Goal: Find contact information: Find contact information

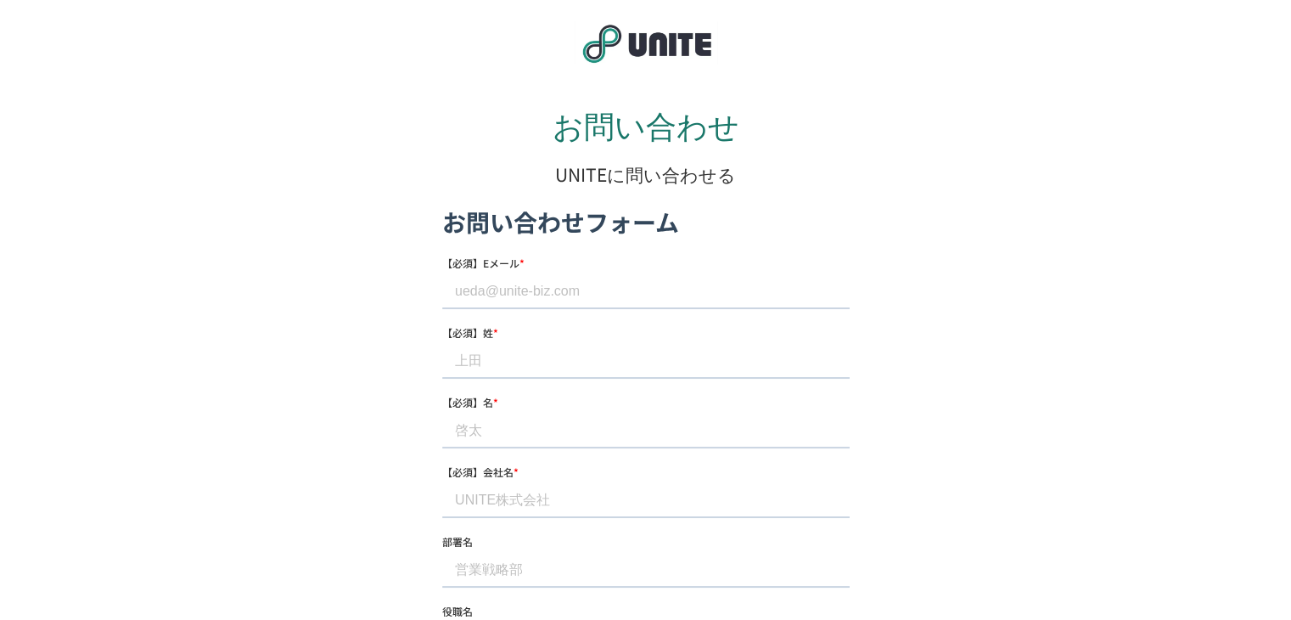
click at [548, 302] on input "【必須】Eメール *" at bounding box center [645, 291] width 408 height 34
type input "hibiki.yokota@btix.jp"
click at [541, 364] on input "【必須】姓 *" at bounding box center [645, 361] width 408 height 34
type input "横田"
drag, startPoint x: 536, startPoint y: 436, endPoint x: 545, endPoint y: 447, distance: 15.1
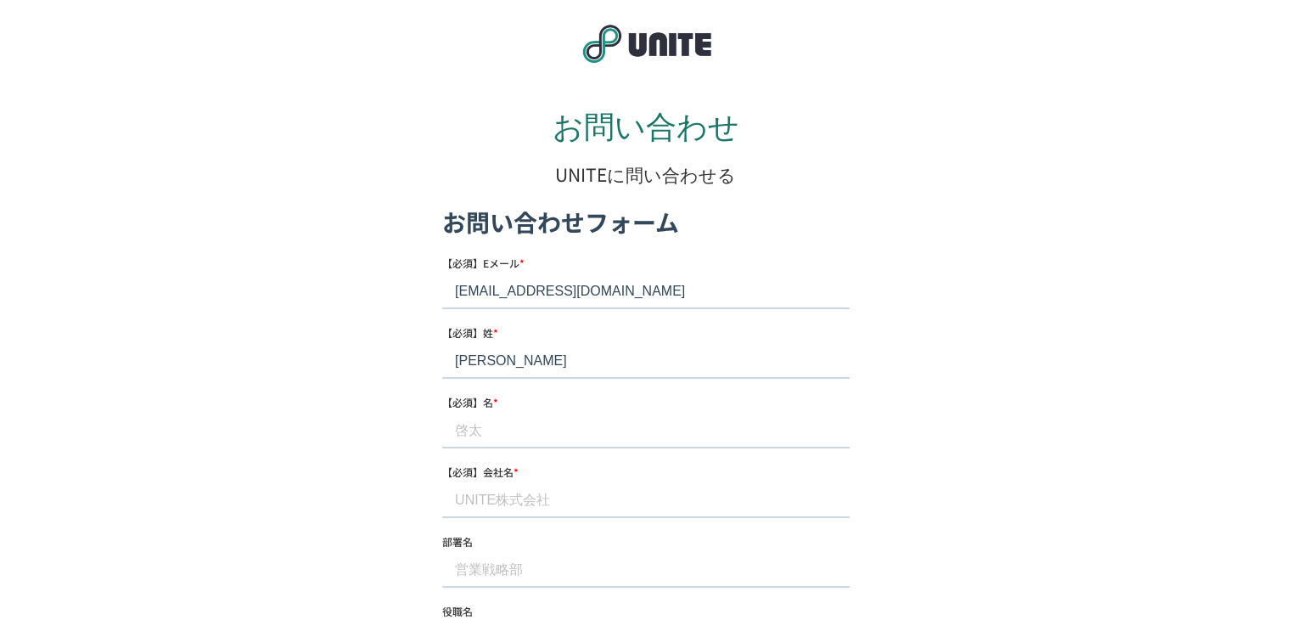
click at [537, 436] on input "【必須】名 *" at bounding box center [645, 430] width 408 height 34
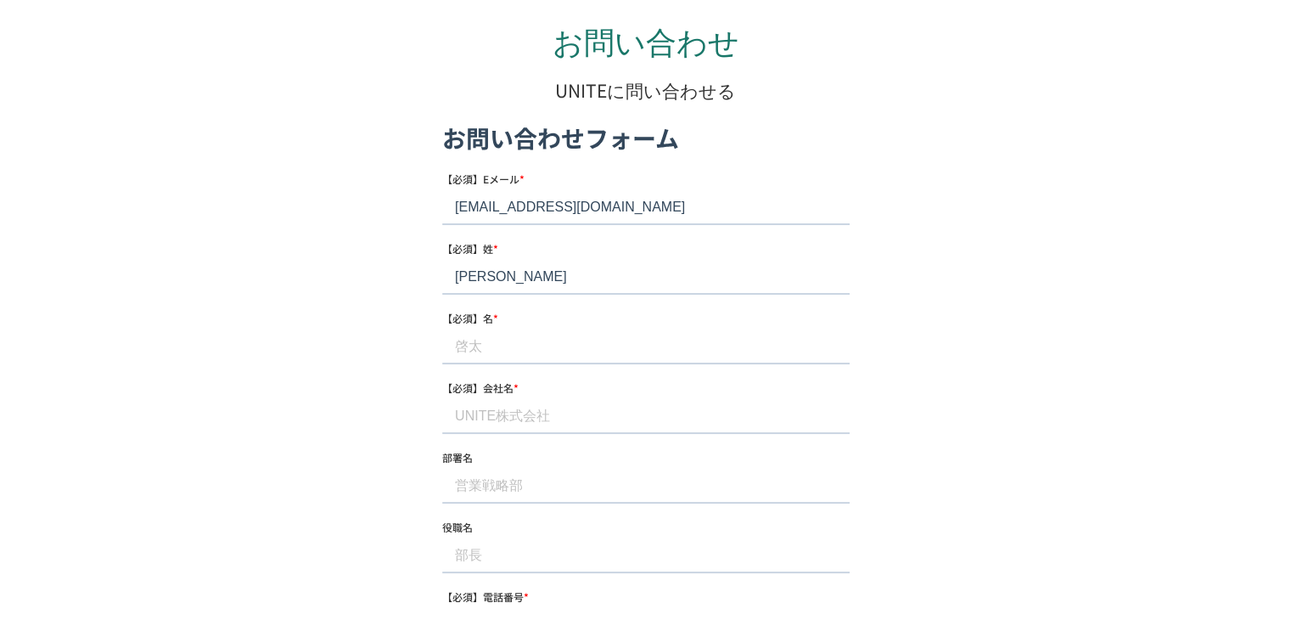
scroll to position [85, 0]
click at [474, 344] on input "【必須】名 *" at bounding box center [645, 346] width 408 height 34
type input "響"
click at [562, 413] on input "【必須】会社名 *" at bounding box center [645, 415] width 408 height 34
type input "ブティックス株式会社"
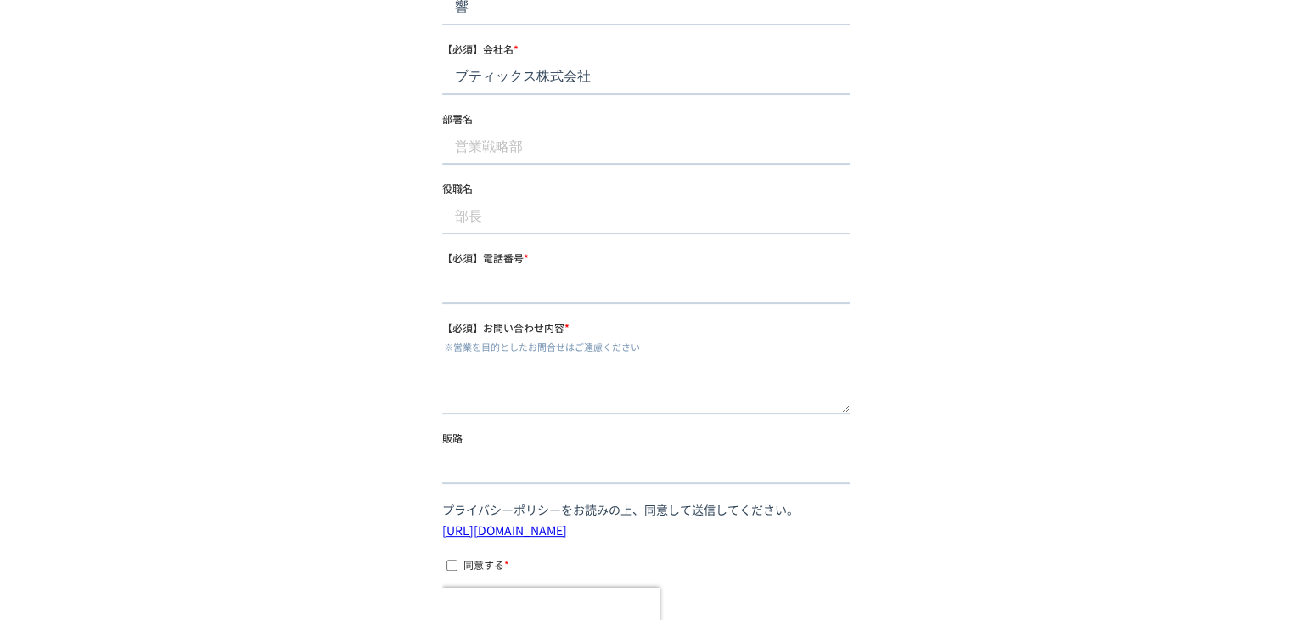
scroll to position [424, 0]
drag, startPoint x: 479, startPoint y: 146, endPoint x: 483, endPoint y: 155, distance: 9.5
click at [479, 146] on input "部署名" at bounding box center [645, 146] width 408 height 34
type input "メディア事業部"
drag, startPoint x: 528, startPoint y: 281, endPoint x: 530, endPoint y: 293, distance: 12.0
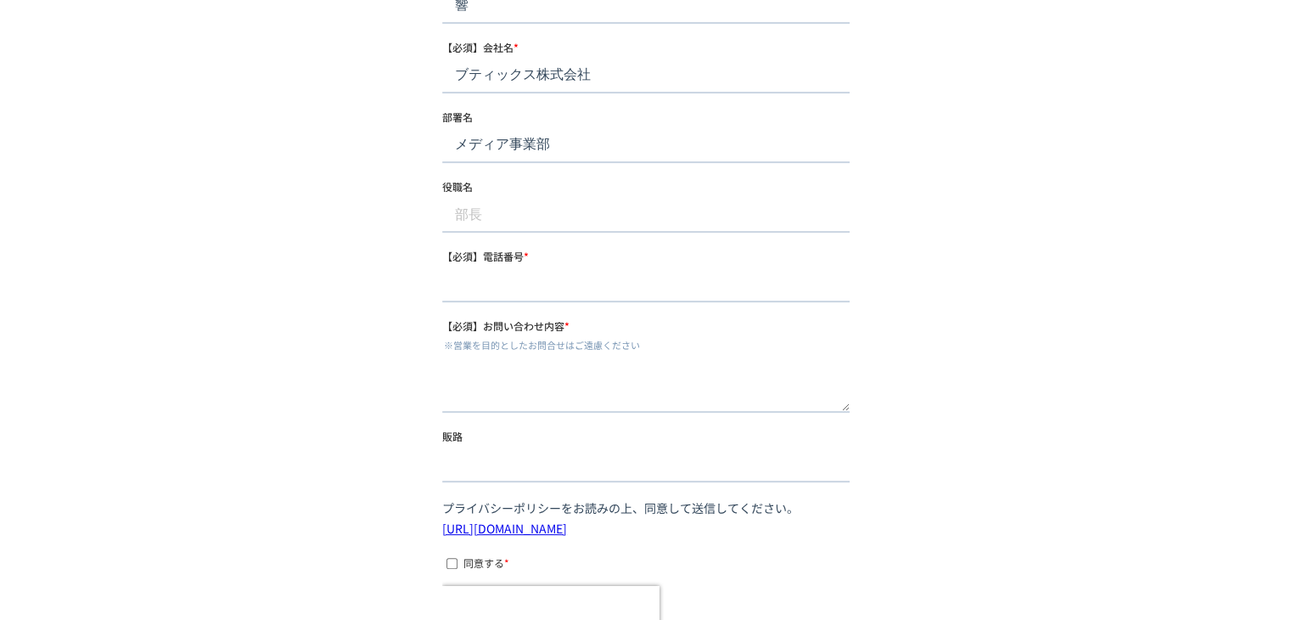
click at [528, 281] on input "【必須】電話番号 *" at bounding box center [645, 285] width 408 height 34
type input "+81363039371"
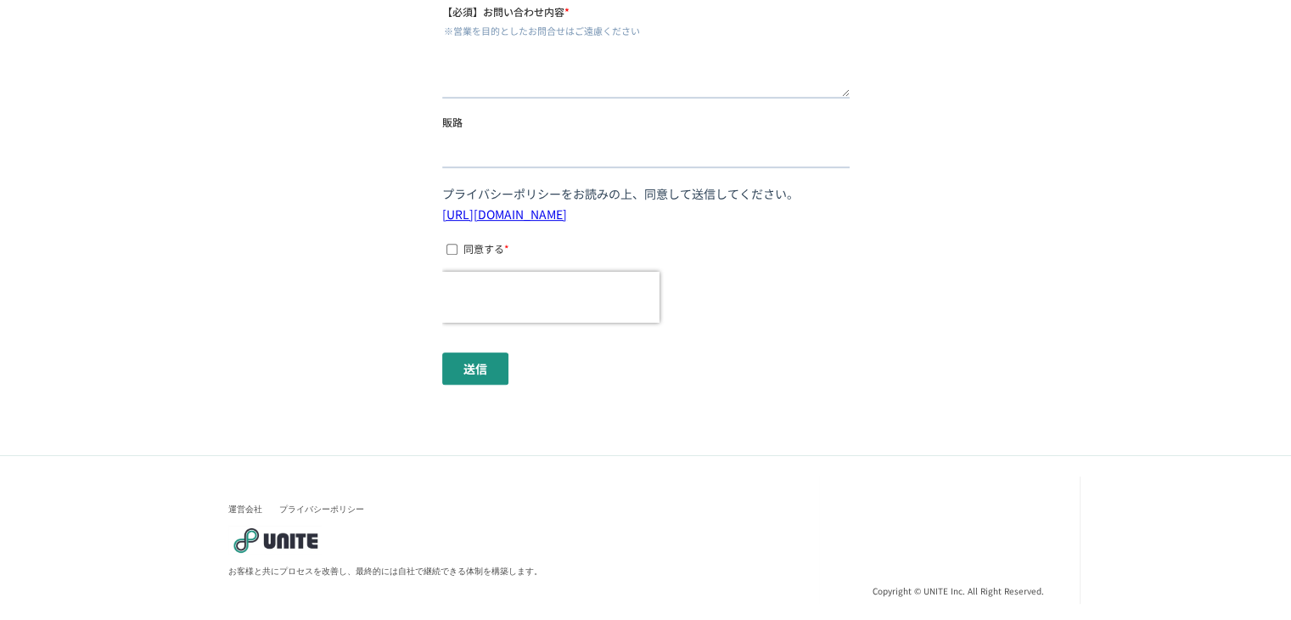
scroll to position [744, 0]
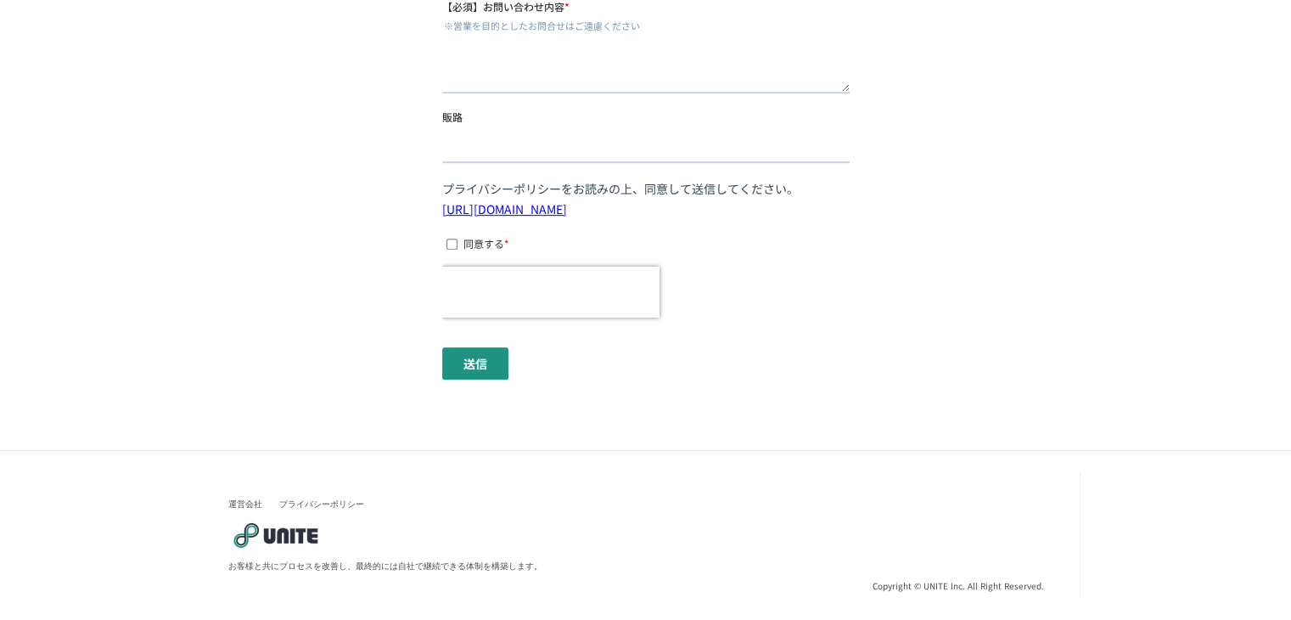
click at [511, 217] on p "プライバシーポリシーをお読みの上、同意して送信してください。 https://unite-biz.com/privacypolicy" at bounding box center [645, 198] width 408 height 41
click at [511, 207] on link "https://unite-biz.com/privacypolicy" at bounding box center [503, 208] width 125 height 17
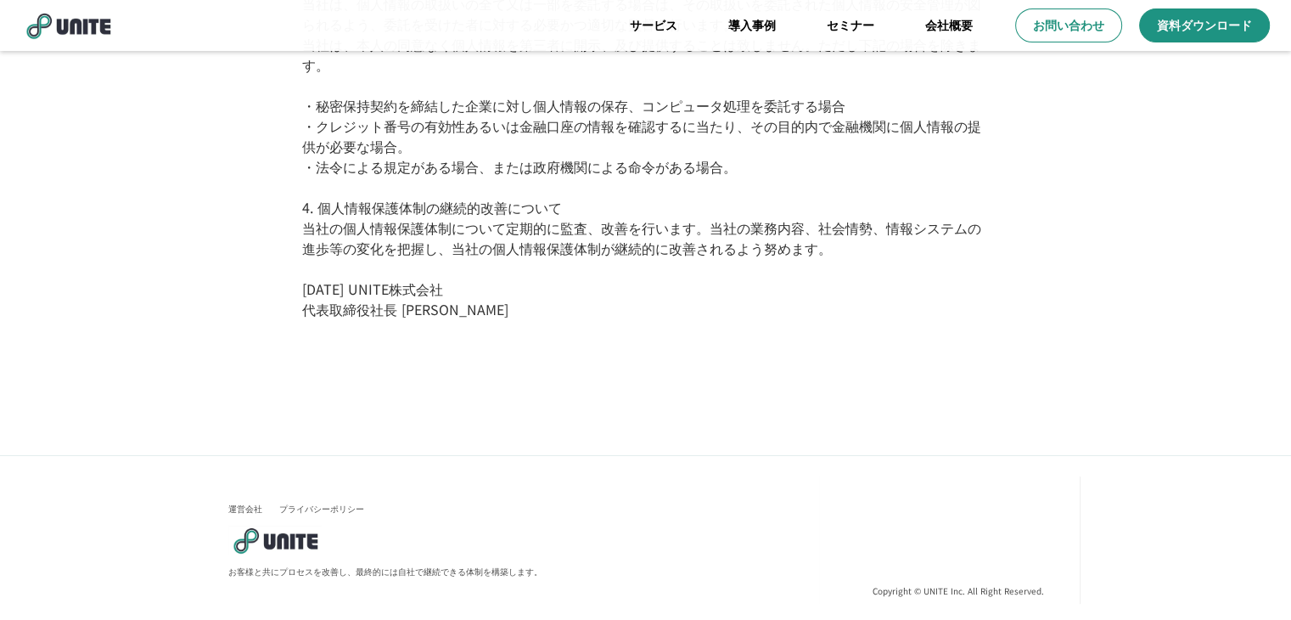
scroll to position [487, 0]
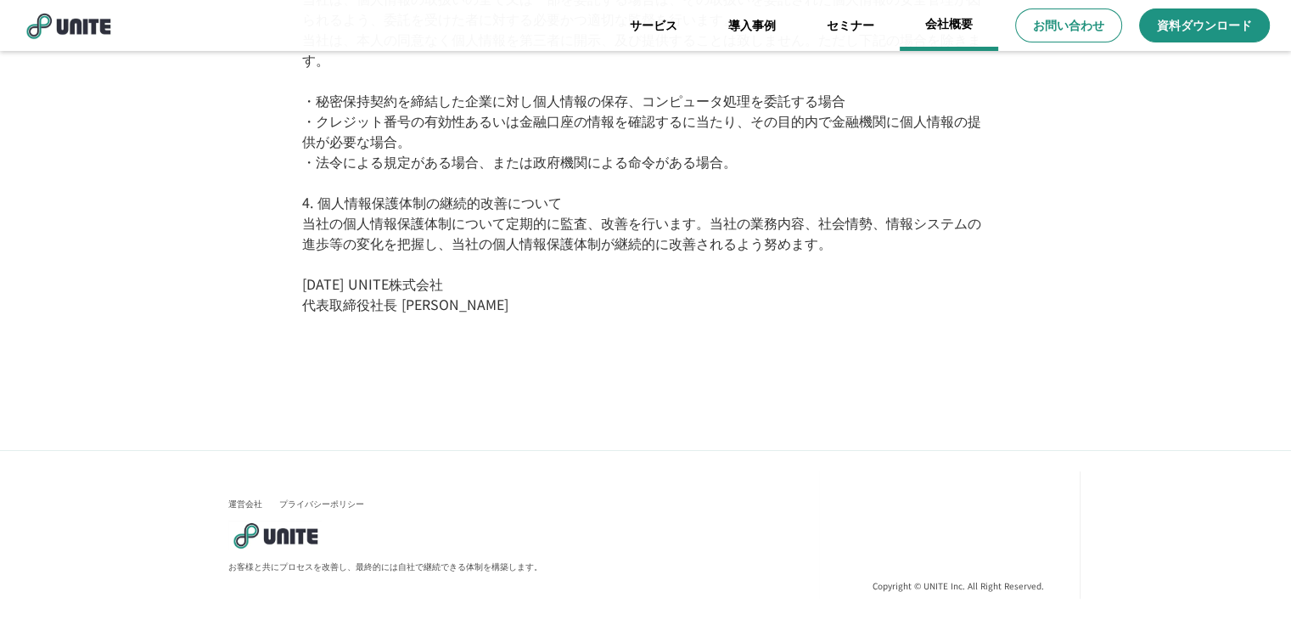
click at [936, 29] on link "会社概要" at bounding box center [949, 25] width 98 height 51
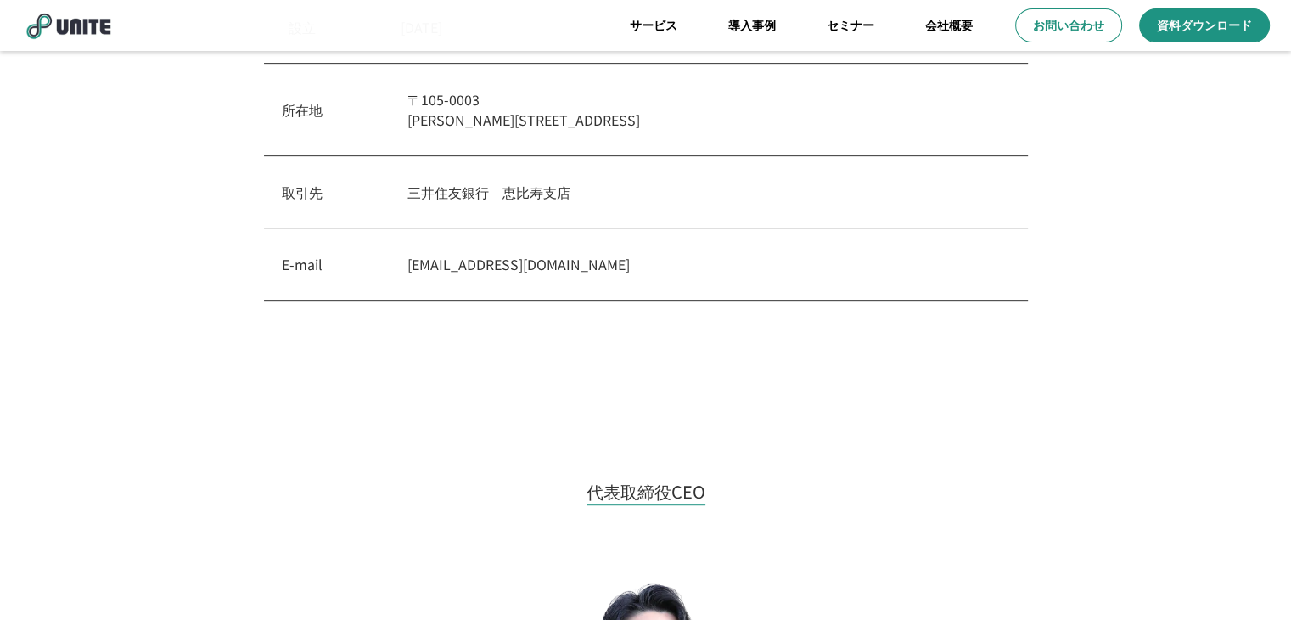
scroll to position [764, 0]
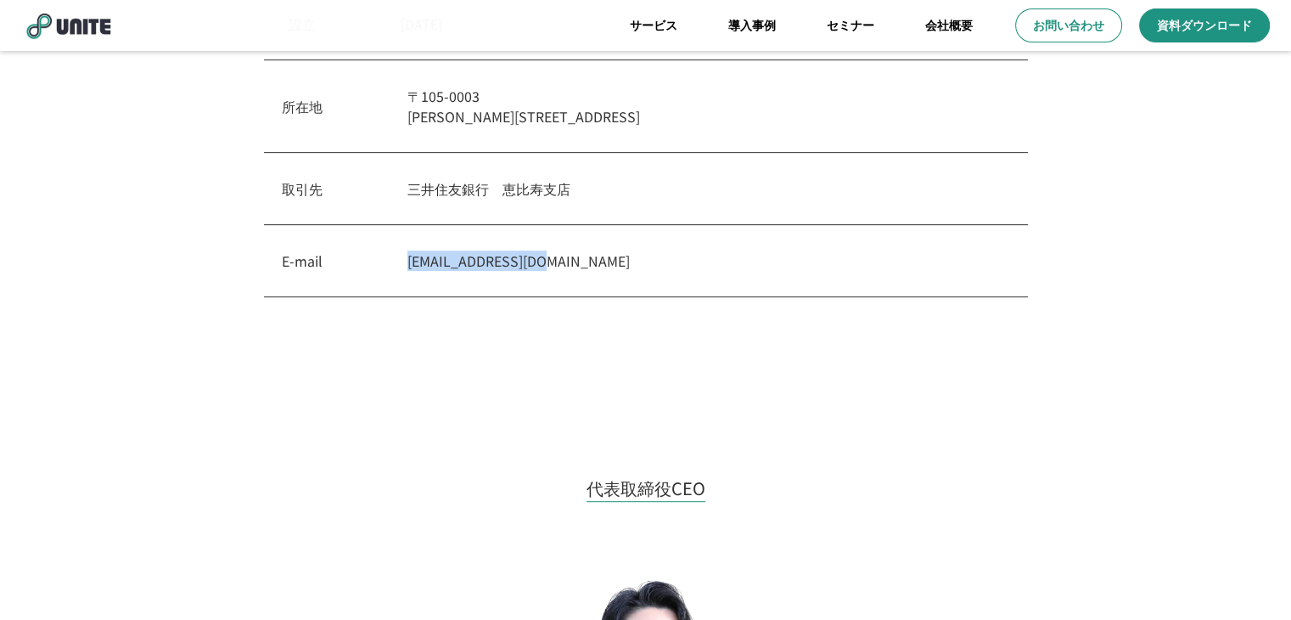
drag, startPoint x: 537, startPoint y: 262, endPoint x: 408, endPoint y: 269, distance: 129.2
click at [408, 269] on p "[EMAIL_ADDRESS][DOMAIN_NAME]" at bounding box center [709, 260] width 603 height 20
copy p "[EMAIL_ADDRESS][DOMAIN_NAME]"
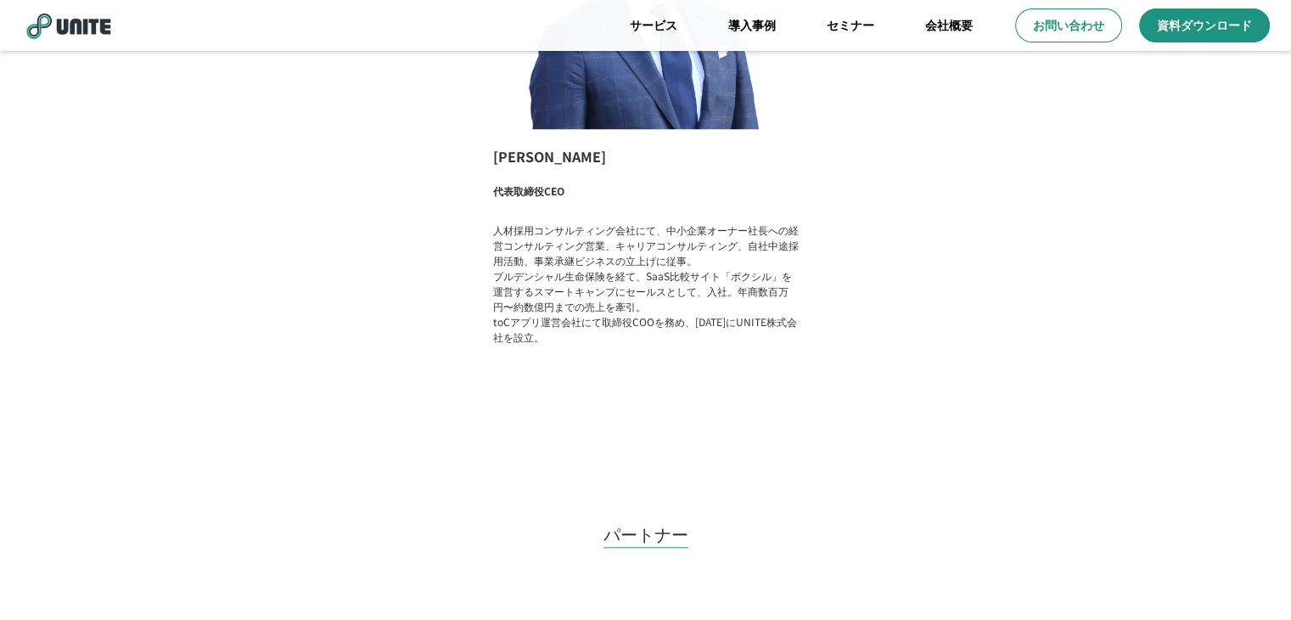
scroll to position [1613, 0]
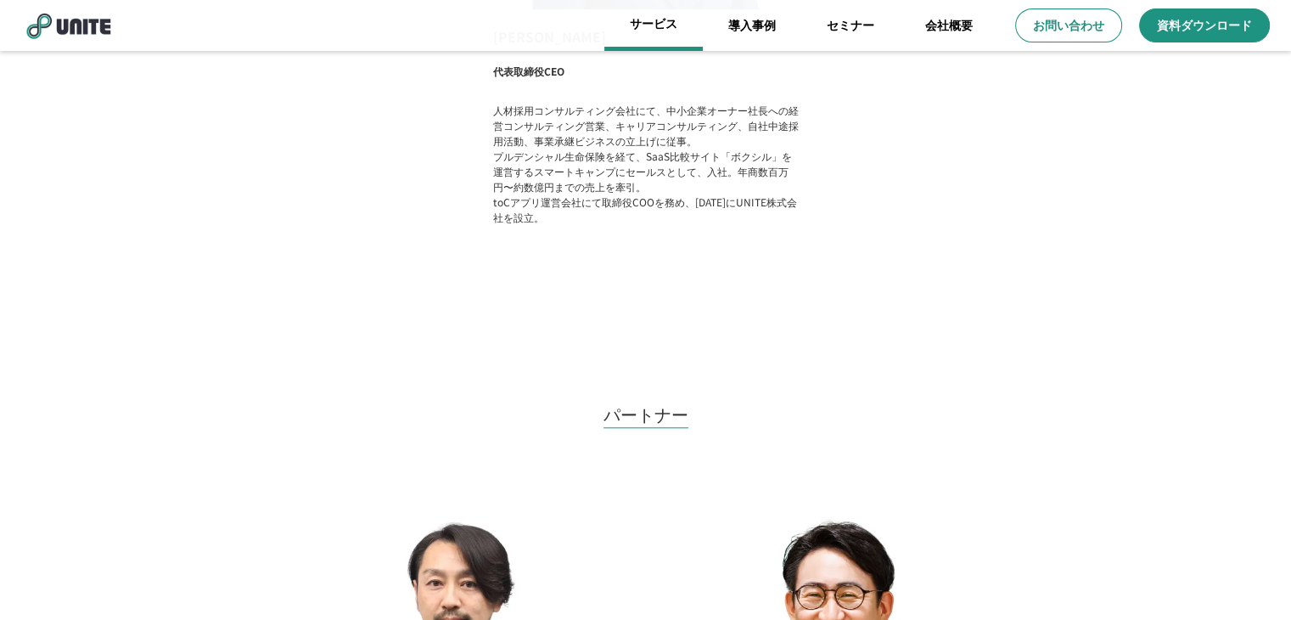
click at [656, 26] on link "サービス" at bounding box center [653, 25] width 98 height 51
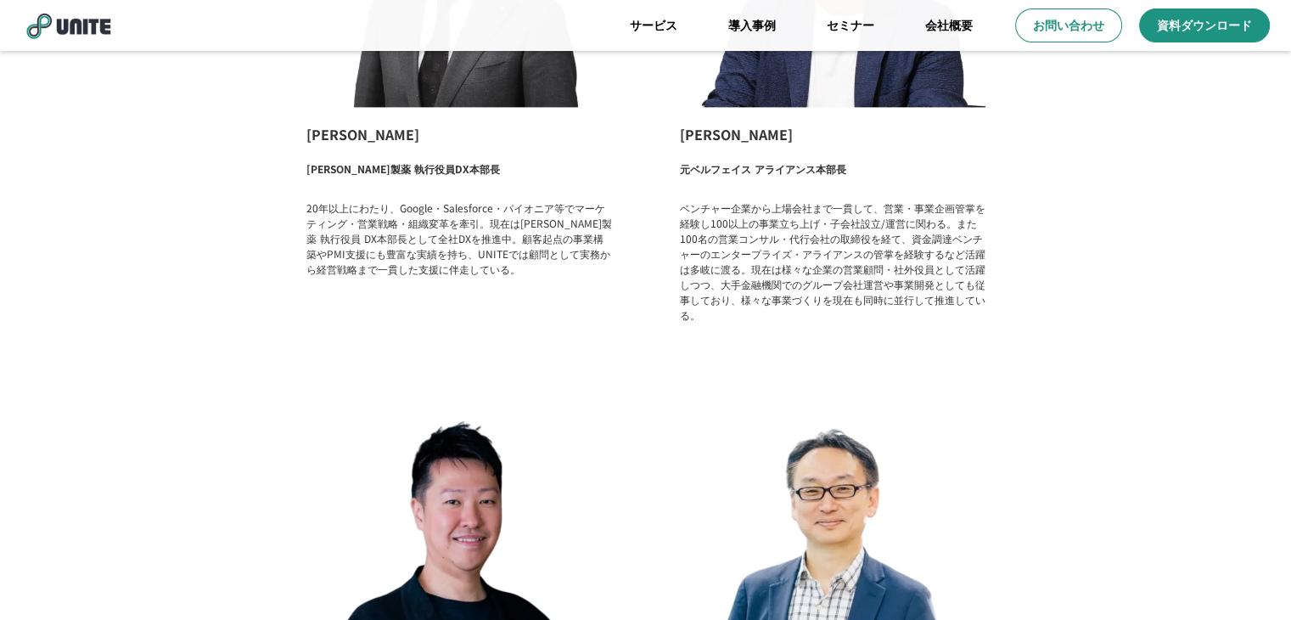
scroll to position [2292, 0]
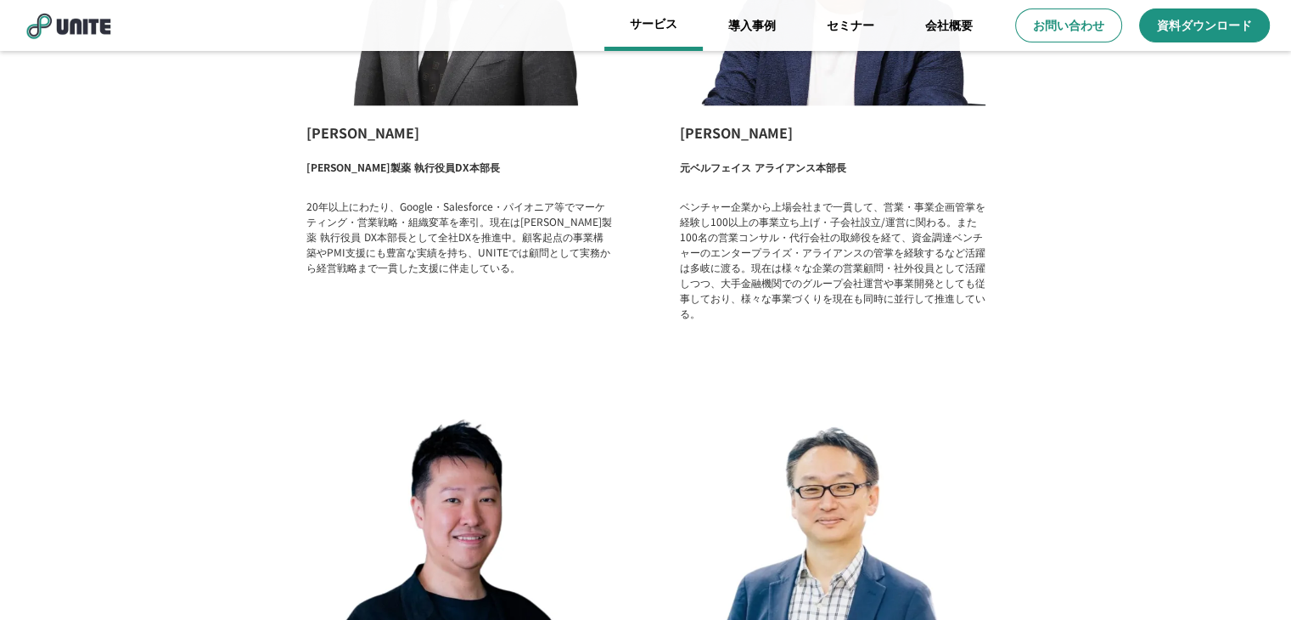
click at [672, 27] on link "サービス" at bounding box center [653, 25] width 98 height 51
click at [658, 28] on link "サービス" at bounding box center [653, 25] width 98 height 51
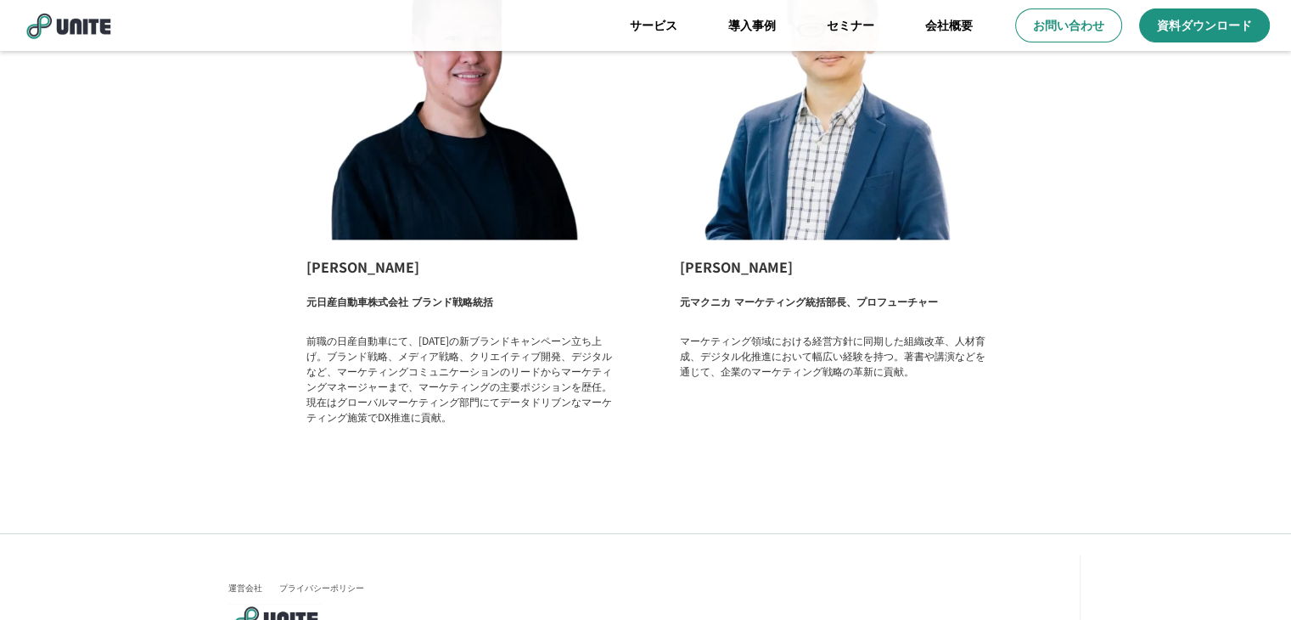
scroll to position [2836, 0]
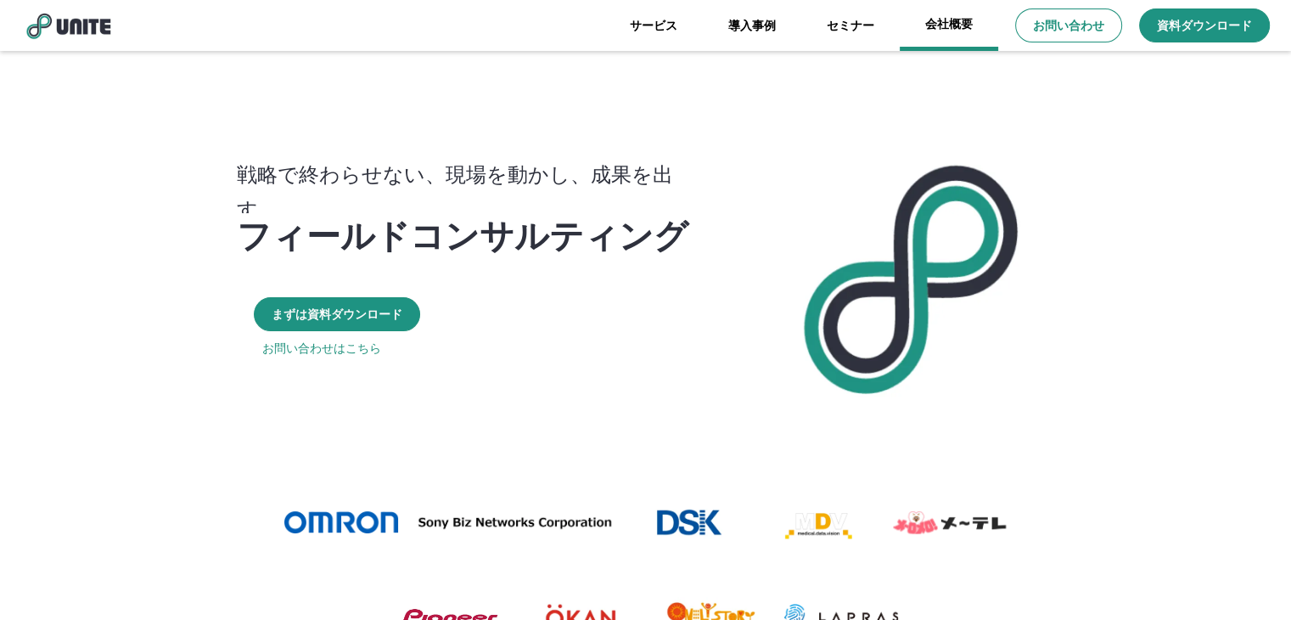
click at [942, 31] on link "会社概要" at bounding box center [949, 25] width 98 height 51
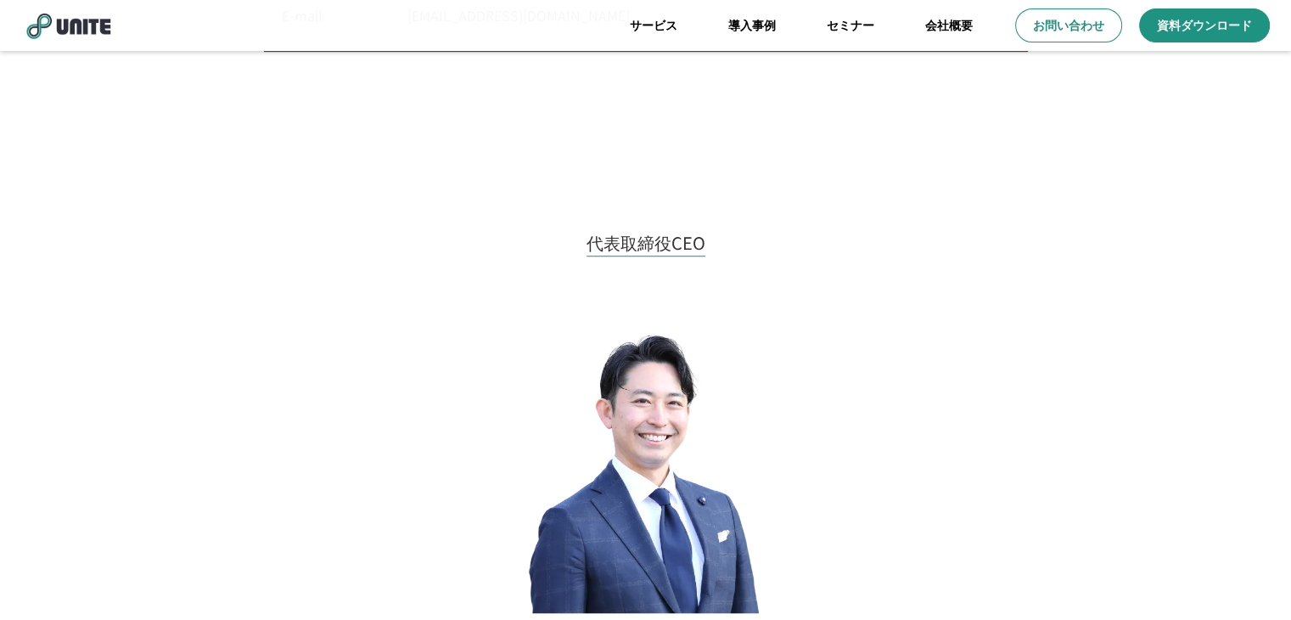
scroll to position [679, 0]
